Goal: Navigation & Orientation: Find specific page/section

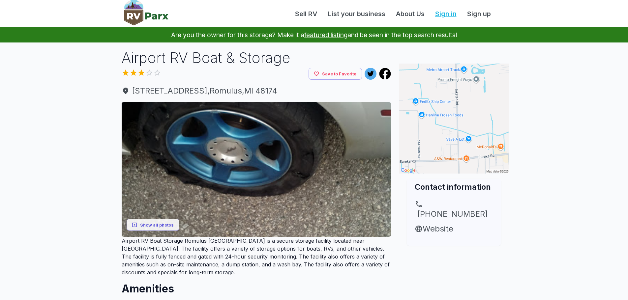
click at [453, 14] on link "Sign in" at bounding box center [446, 14] width 32 height 10
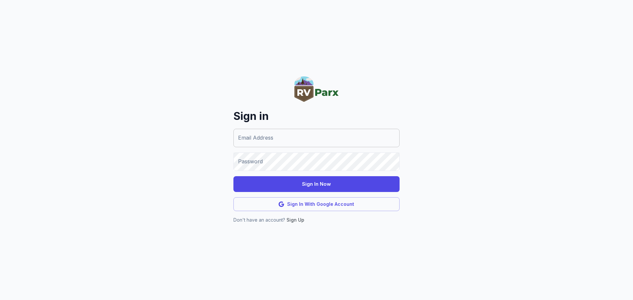
click at [324, 144] on input "Email Address" at bounding box center [316, 138] width 166 height 18
type input "**********"
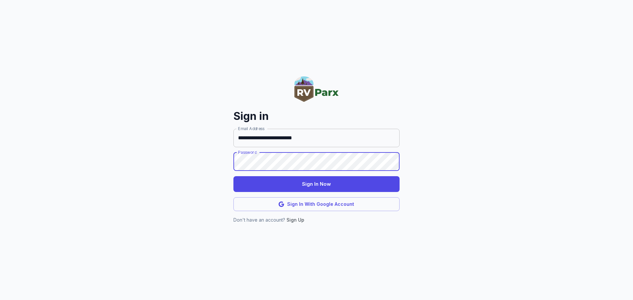
click at [233, 176] on button "Sign In Now" at bounding box center [316, 184] width 166 height 16
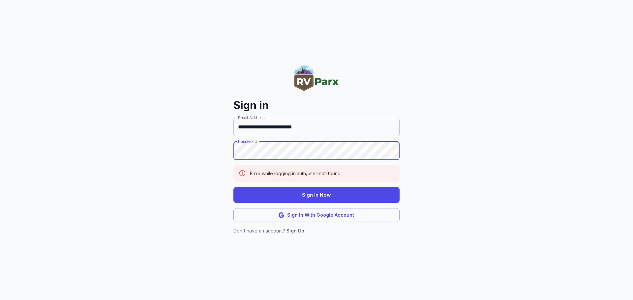
click at [233, 187] on button "Sign In Now" at bounding box center [316, 195] width 166 height 16
click at [331, 220] on button "Sign In With Google Account" at bounding box center [316, 215] width 166 height 14
